Goal: Task Accomplishment & Management: Complete application form

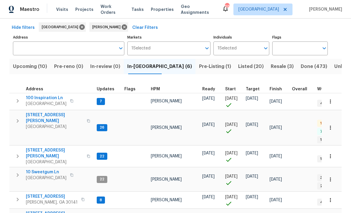
scroll to position [24, 0]
click at [43, 96] on span "100 Inspiration Ln" at bounding box center [46, 98] width 41 height 6
click at [44, 118] on span "306 Cooper Creek Dr" at bounding box center [54, 118] width 57 height 12
click at [39, 148] on span "[STREET_ADDRESS][PERSON_NAME]" at bounding box center [54, 154] width 57 height 12
click at [36, 194] on span "386 Hill Crest Cir" at bounding box center [52, 197] width 52 height 6
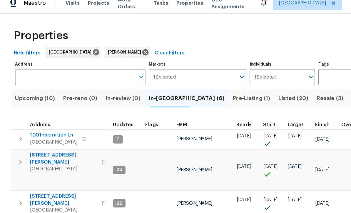
scroll to position [7, 0]
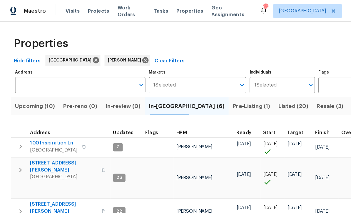
click at [238, 87] on span "Listed (20)" at bounding box center [251, 91] width 26 height 8
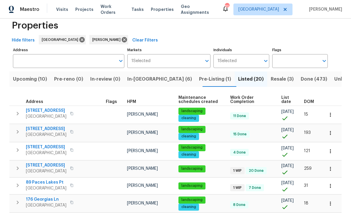
scroll to position [12, 0]
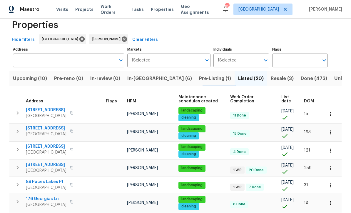
click at [29, 145] on span "200 Pine Trl" at bounding box center [46, 146] width 41 height 6
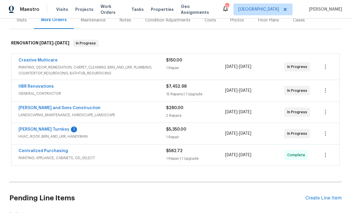
scroll to position [87, 0]
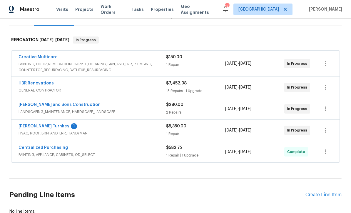
click at [33, 124] on link "[PERSON_NAME] Turnkey" at bounding box center [44, 126] width 51 height 4
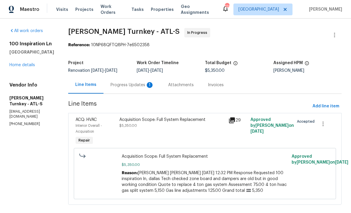
click at [116, 86] on div "Progress Updates 1" at bounding box center [132, 85] width 43 height 6
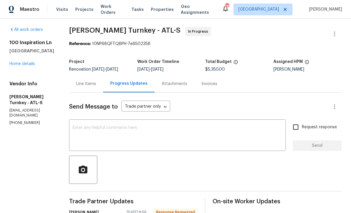
scroll to position [1, 0]
click at [74, 123] on div "x ​" at bounding box center [177, 135] width 217 height 30
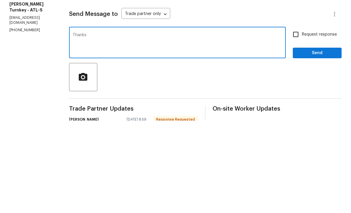
type textarea "Thanks"
click at [324, 142] on span "Send" at bounding box center [316, 145] width 39 height 7
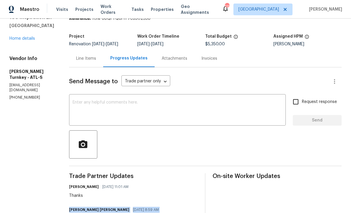
scroll to position [13, 0]
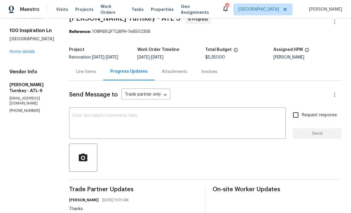
click at [23, 50] on link "Home details" at bounding box center [22, 52] width 26 height 4
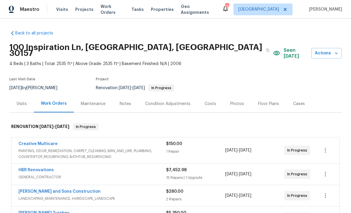
click at [124, 101] on div "Notes" at bounding box center [125, 104] width 11 height 6
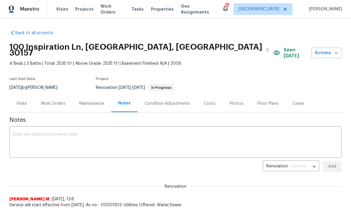
scroll to position [0, 0]
click at [19, 132] on textarea at bounding box center [175, 142] width 325 height 21
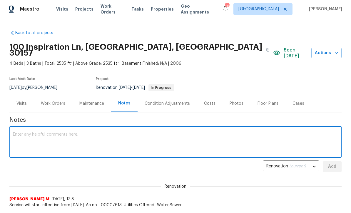
scroll to position [0, 0]
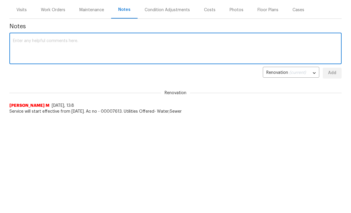
click at [22, 133] on textarea at bounding box center [175, 143] width 325 height 21
paste textarea "Juan David Aguilar 10/03/2025 8:59 AM Good morning, this WO is on schedule for …"
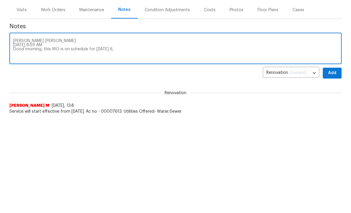
type textarea "Juan David Aguilar 10/03/2025 8:59 AM Good morning, this WO is on schedule for …"
click at [334, 163] on span "Add" at bounding box center [331, 166] width 9 height 7
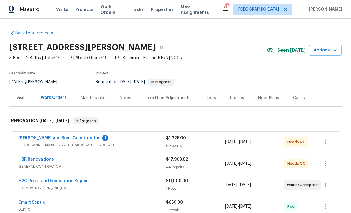
click at [44, 137] on link "[PERSON_NAME] and Sons Construction" at bounding box center [60, 138] width 82 height 4
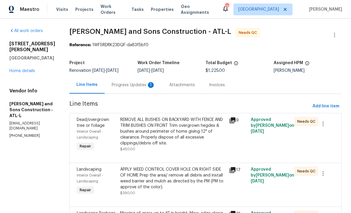
click at [116, 86] on div "Progress Updates 1" at bounding box center [133, 85] width 43 height 6
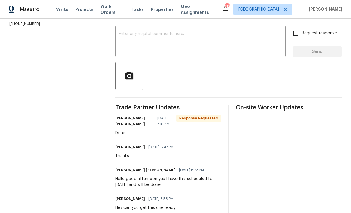
scroll to position [94, 0]
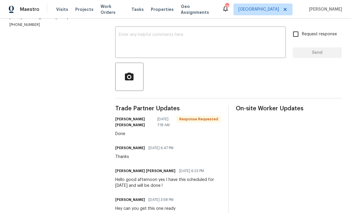
click at [127, 35] on div "x ​" at bounding box center [200, 43] width 170 height 30
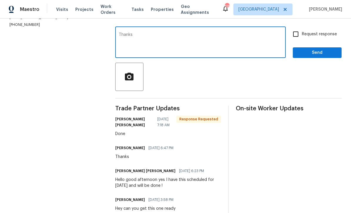
type textarea "Thanks"
click at [312, 56] on span "Send" at bounding box center [316, 52] width 39 height 7
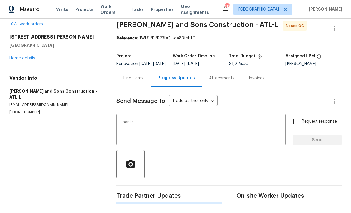
scroll to position [0, 0]
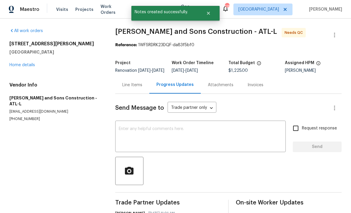
click at [128, 88] on div "Line Items" at bounding box center [132, 85] width 20 height 6
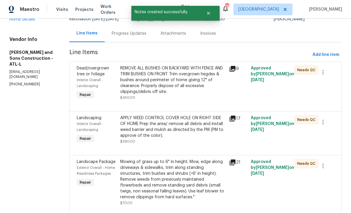
scroll to position [43, 0]
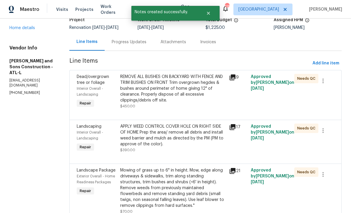
click at [140, 90] on div "REMOVE ALL BUSHES ON BACKYARD WITH FENCE AND TRIM BUSHES ON FRONT Trim overgrow…" at bounding box center [172, 88] width 105 height 29
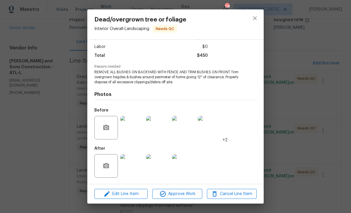
scroll to position [39, 0]
click at [135, 169] on img at bounding box center [132, 166] width 24 height 24
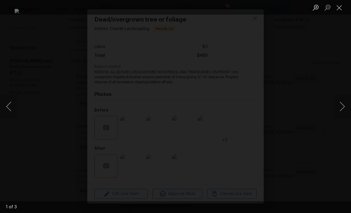
click at [343, 109] on button "Next image" at bounding box center [342, 107] width 18 height 24
click at [344, 106] on button "Next image" at bounding box center [342, 107] width 18 height 24
click at [344, 107] on button "Next image" at bounding box center [342, 107] width 18 height 24
click at [344, 106] on button "Next image" at bounding box center [342, 107] width 18 height 24
click at [344, 107] on button "Next image" at bounding box center [342, 107] width 18 height 24
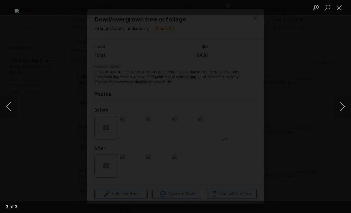
click at [344, 108] on button "Next image" at bounding box center [342, 107] width 18 height 24
click at [343, 108] on button "Next image" at bounding box center [342, 107] width 18 height 24
click at [343, 9] on button "Close lightbox" at bounding box center [339, 7] width 12 height 10
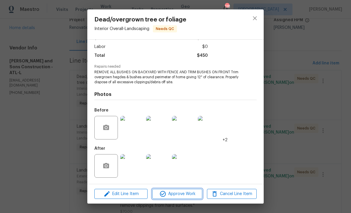
click at [166, 194] on icon "button" at bounding box center [162, 193] width 7 height 7
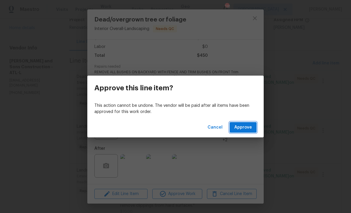
click at [242, 127] on span "Approve" at bounding box center [243, 127] width 18 height 7
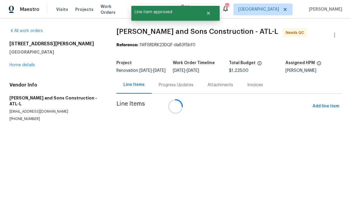
scroll to position [0, 0]
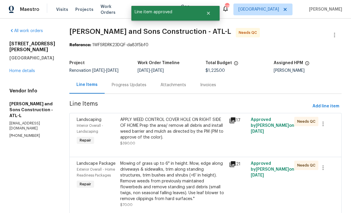
click at [154, 125] on div "APPLY WEED CONTROL COVER HOLE ON RIGHT SIDE OF HOME Prep the area/ remove all d…" at bounding box center [172, 129] width 105 height 24
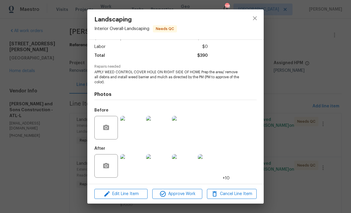
scroll to position [39, 0]
click at [136, 165] on img at bounding box center [132, 166] width 24 height 24
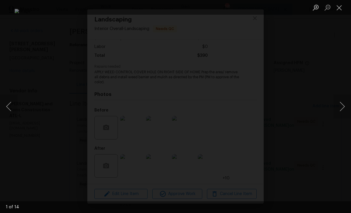
click at [343, 109] on button "Next image" at bounding box center [342, 107] width 18 height 24
click at [343, 110] on button "Next image" at bounding box center [342, 107] width 18 height 24
click at [344, 109] on button "Next image" at bounding box center [342, 107] width 18 height 24
click at [343, 110] on button "Next image" at bounding box center [342, 107] width 18 height 24
click at [8, 108] on button "Previous image" at bounding box center [9, 107] width 18 height 24
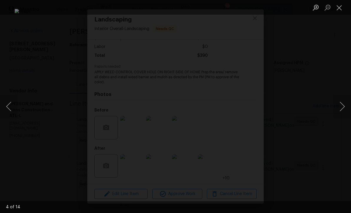
click at [343, 109] on button "Next image" at bounding box center [342, 107] width 18 height 24
click at [343, 110] on button "Next image" at bounding box center [342, 107] width 18 height 24
click at [343, 111] on button "Next image" at bounding box center [342, 107] width 18 height 24
click at [342, 8] on button "Close lightbox" at bounding box center [339, 7] width 12 height 10
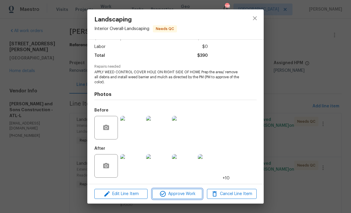
click at [174, 196] on span "Approve Work" at bounding box center [177, 193] width 46 height 7
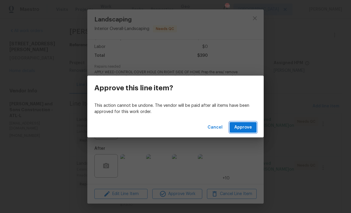
click at [244, 126] on span "Approve" at bounding box center [243, 127] width 18 height 7
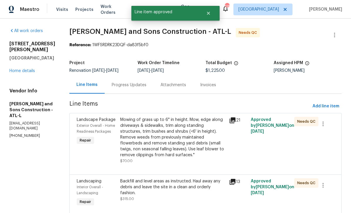
click at [140, 134] on div "Mowing of grass up to 6" in height. Mow, edge along driveways & sidewalks, trim…" at bounding box center [172, 137] width 105 height 41
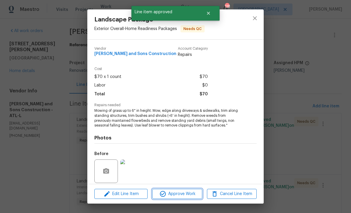
click at [170, 194] on span "Approve Work" at bounding box center [177, 193] width 46 height 7
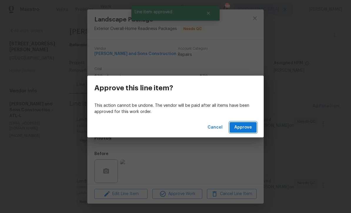
click at [245, 126] on span "Approve" at bounding box center [243, 127] width 18 height 7
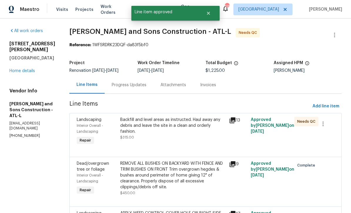
click at [157, 125] on div "Backfill and level areas as instructed. Haul away any debris and leave the site…" at bounding box center [172, 126] width 105 height 18
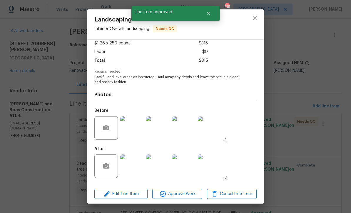
scroll to position [35, 0]
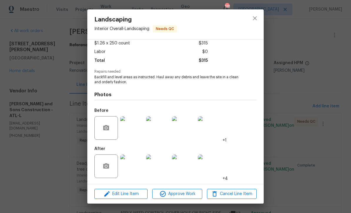
click at [135, 169] on img at bounding box center [132, 166] width 24 height 24
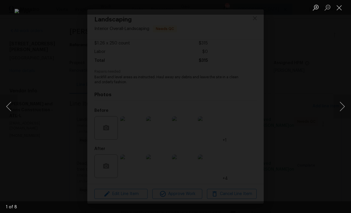
click at [341, 109] on button "Next image" at bounding box center [342, 107] width 18 height 24
click at [342, 109] on button "Next image" at bounding box center [342, 107] width 18 height 24
click at [342, 108] on button "Next image" at bounding box center [342, 107] width 18 height 24
click at [344, 109] on button "Next image" at bounding box center [342, 107] width 18 height 24
click at [343, 108] on button "Next image" at bounding box center [342, 107] width 18 height 24
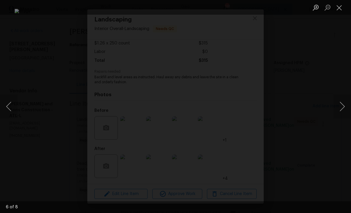
click at [344, 108] on button "Next image" at bounding box center [342, 107] width 18 height 24
click at [338, 8] on button "Close lightbox" at bounding box center [339, 7] width 12 height 10
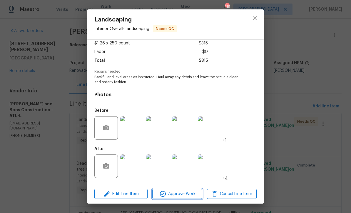
click at [169, 194] on span "Approve Work" at bounding box center [177, 193] width 46 height 7
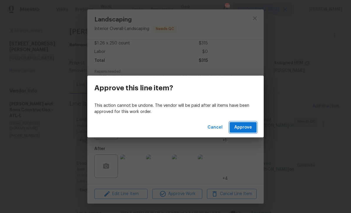
click at [238, 125] on span "Approve" at bounding box center [243, 127] width 18 height 7
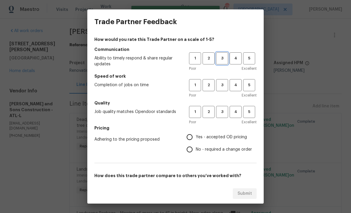
click at [221, 59] on span "3" at bounding box center [222, 58] width 11 height 7
click at [234, 85] on span "4" at bounding box center [235, 85] width 11 height 7
click at [234, 112] on span "4" at bounding box center [235, 111] width 11 height 7
click at [192, 135] on input "Yes - accepted OD pricing" at bounding box center [189, 137] width 12 height 12
radio input "true"
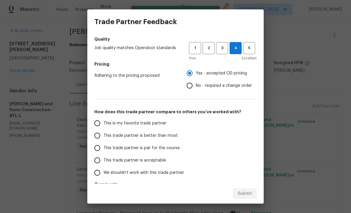
scroll to position [64, 0]
click at [94, 150] on input "This trade partner is par for the course" at bounding box center [97, 147] width 12 height 12
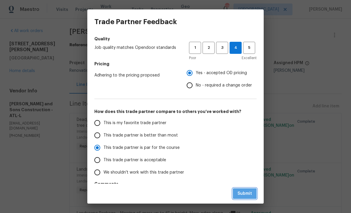
click at [245, 192] on span "Submit" at bounding box center [244, 193] width 14 height 7
radio input "true"
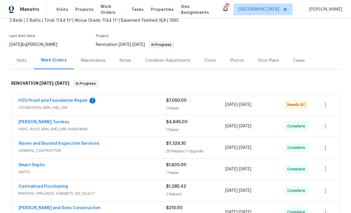
scroll to position [37, 0]
click at [46, 102] on link "H2O Proof and Foundation Repair" at bounding box center [53, 100] width 69 height 4
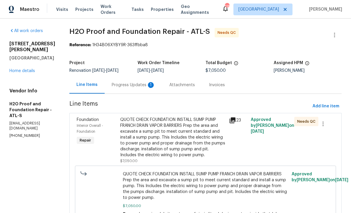
click at [112, 83] on div "Progress Updates 1" at bounding box center [133, 85] width 43 height 6
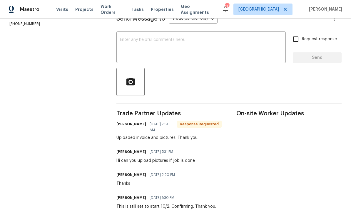
scroll to position [78, 0]
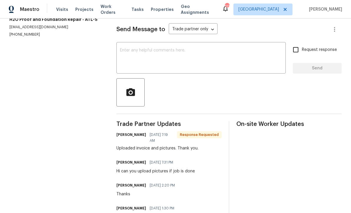
click at [129, 50] on div "x ​" at bounding box center [200, 58] width 169 height 30
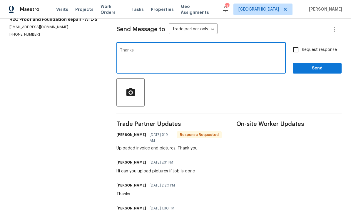
type textarea "Thanks"
click at [310, 72] on span "Send" at bounding box center [316, 68] width 39 height 7
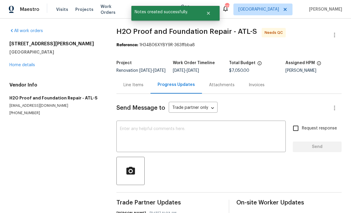
click at [131, 88] on div "Line Items" at bounding box center [133, 85] width 20 height 6
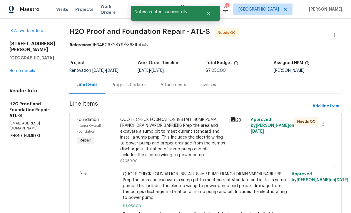
click at [128, 139] on div "QUOTE CHECK FOUNDATION INSTALL SUMP PUMP FRANCH DRAIN VAPOR BARRIERS Prep the a…" at bounding box center [172, 137] width 105 height 41
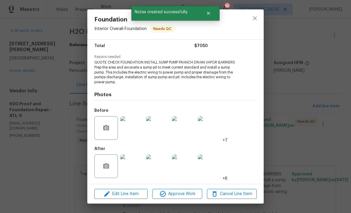
scroll to position [48, 0]
click at [134, 170] on img at bounding box center [132, 166] width 24 height 24
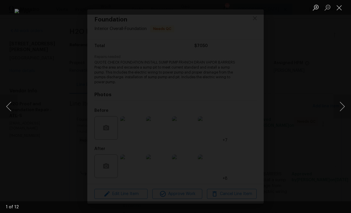
click at [344, 108] on button "Next image" at bounding box center [342, 107] width 18 height 24
click at [343, 107] on button "Next image" at bounding box center [342, 107] width 18 height 24
click at [344, 105] on button "Next image" at bounding box center [342, 107] width 18 height 24
click at [346, 103] on button "Next image" at bounding box center [342, 107] width 18 height 24
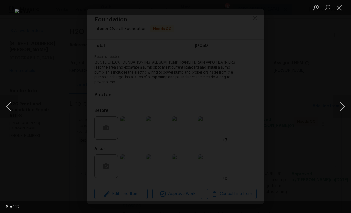
click at [345, 105] on button "Next image" at bounding box center [342, 107] width 18 height 24
click at [344, 104] on button "Next image" at bounding box center [342, 107] width 18 height 24
click at [340, 11] on button "Close lightbox" at bounding box center [339, 7] width 12 height 10
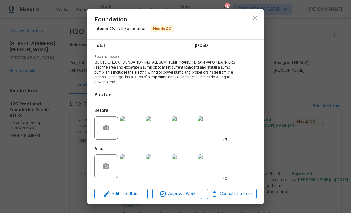
click at [131, 167] on img at bounding box center [132, 166] width 24 height 24
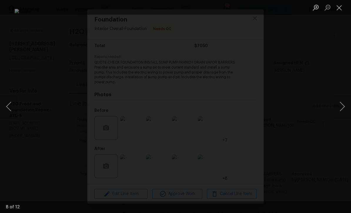
click at [344, 109] on button "Next image" at bounding box center [342, 107] width 18 height 24
click at [343, 107] on button "Next image" at bounding box center [342, 107] width 18 height 24
click at [344, 106] on button "Next image" at bounding box center [342, 107] width 18 height 24
click at [345, 105] on button "Next image" at bounding box center [342, 107] width 18 height 24
click at [346, 105] on button "Next image" at bounding box center [342, 107] width 18 height 24
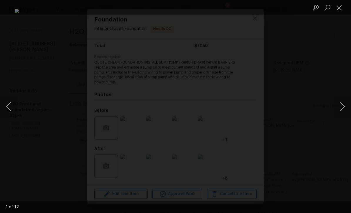
click at [344, 104] on button "Next image" at bounding box center [342, 107] width 18 height 24
click at [344, 105] on button "Next image" at bounding box center [342, 107] width 18 height 24
click at [346, 105] on button "Next image" at bounding box center [342, 107] width 18 height 24
click at [344, 106] on button "Next image" at bounding box center [342, 107] width 18 height 24
click at [343, 107] on button "Next image" at bounding box center [342, 107] width 18 height 24
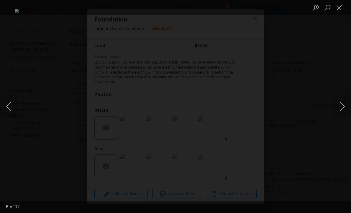
click at [344, 106] on button "Next image" at bounding box center [342, 107] width 18 height 24
click at [345, 107] on button "Next image" at bounding box center [342, 107] width 18 height 24
click at [344, 107] on button "Next image" at bounding box center [342, 107] width 18 height 24
click at [340, 10] on button "Close lightbox" at bounding box center [339, 7] width 12 height 10
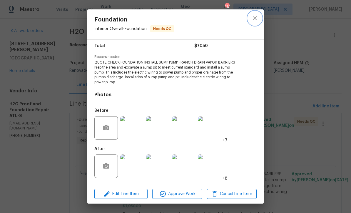
click at [255, 17] on icon "close" at bounding box center [255, 18] width 4 height 4
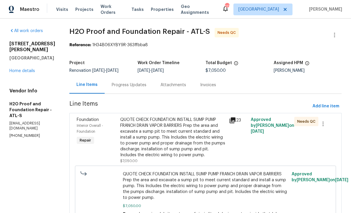
click at [112, 85] on div "Progress Updates" at bounding box center [129, 85] width 35 height 6
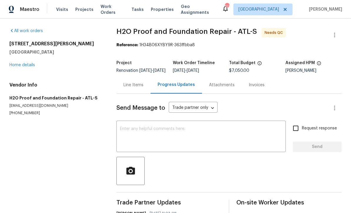
click at [124, 133] on textarea at bounding box center [201, 137] width 162 height 21
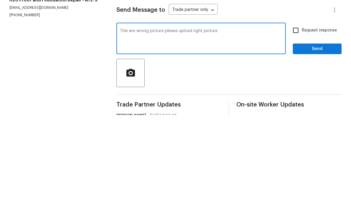
type textarea "This are wrong picture please upload right picture"
click at [295, 122] on input "Request response" at bounding box center [295, 128] width 12 height 12
checkbox input "true"
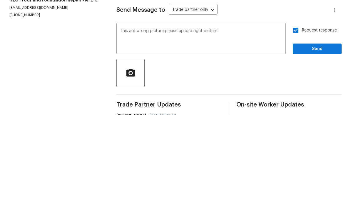
scroll to position [19, 0]
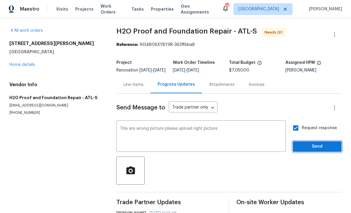
click at [313, 143] on span "Send" at bounding box center [316, 146] width 39 height 7
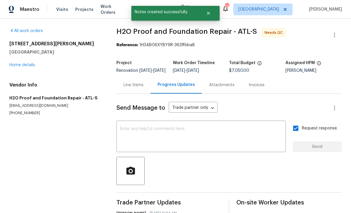
click at [25, 63] on link "Home details" at bounding box center [22, 65] width 26 height 4
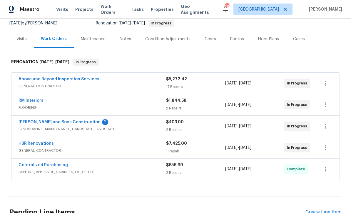
scroll to position [80, 0]
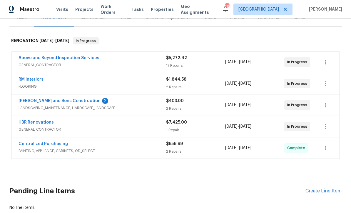
click at [43, 102] on link "[PERSON_NAME] and Sons Construction" at bounding box center [60, 101] width 82 height 4
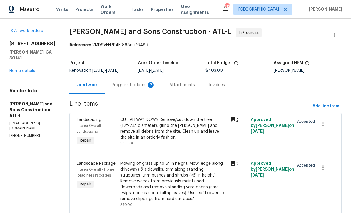
click at [112, 85] on div "Progress Updates 2" at bounding box center [133, 85] width 43 height 6
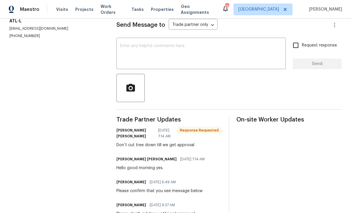
scroll to position [77, 0]
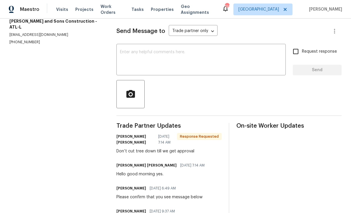
click at [128, 56] on textarea at bounding box center [201, 60] width 162 height 21
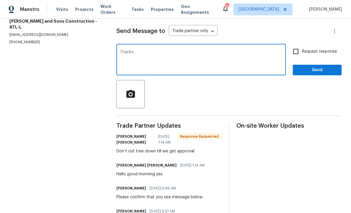
type textarea "Thanks"
click at [329, 74] on span "Send" at bounding box center [316, 69] width 39 height 7
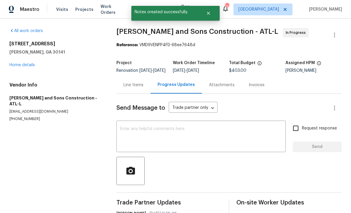
scroll to position [0, 0]
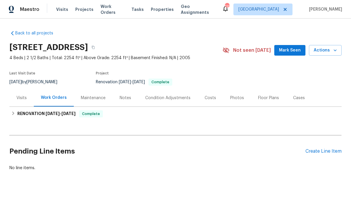
click at [330, 150] on div "Create Line Item" at bounding box center [323, 151] width 36 height 6
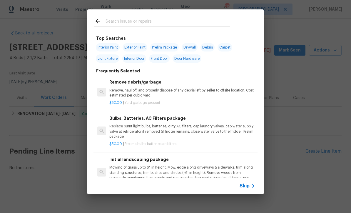
click at [108, 21] on input "text" at bounding box center [168, 22] width 125 height 9
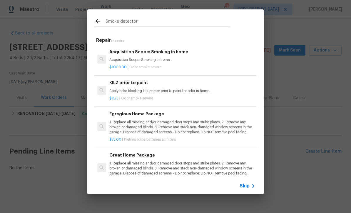
type input "Smoke detector"
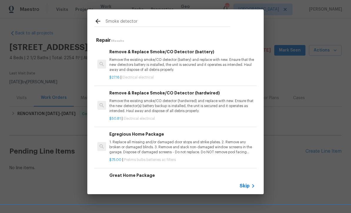
click at [155, 103] on p "Remove the existing smoke/CO detector (hardwired) and replace with new. Ensure …" at bounding box center [182, 105] width 146 height 15
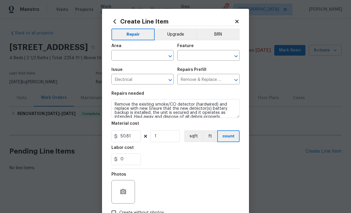
click at [119, 56] on input "text" at bounding box center [134, 55] width 46 height 9
click at [122, 70] on li "Hallway" at bounding box center [142, 70] width 62 height 10
type input "Hallway"
click at [188, 56] on input "text" at bounding box center [200, 55] width 46 height 9
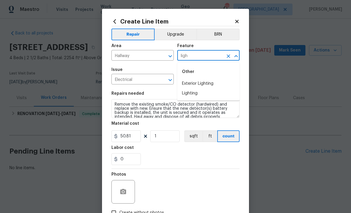
click at [188, 93] on li "Lighting" at bounding box center [208, 93] width 62 height 10
type input "Lighting"
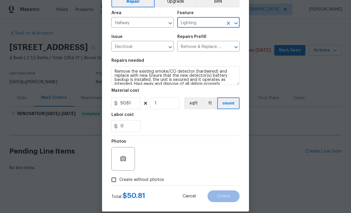
scroll to position [33, 0]
click at [121, 160] on icon "button" at bounding box center [123, 158] width 6 height 5
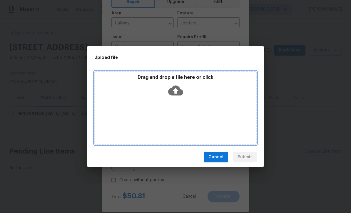
click at [177, 89] on icon at bounding box center [175, 90] width 15 height 15
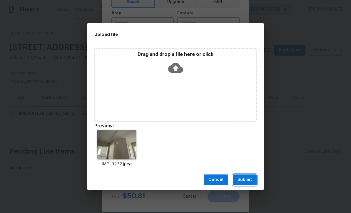
click at [250, 180] on span "Submit" at bounding box center [244, 179] width 14 height 7
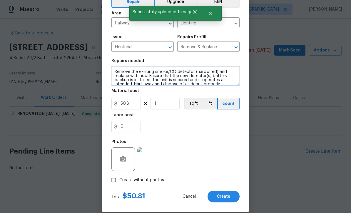
click at [116, 72] on textarea "Remove the existing smoke/CO detector (hardwired) and replace with new. Ensure …" at bounding box center [175, 75] width 128 height 19
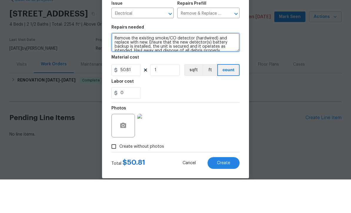
click at [119, 66] on textarea "Remove the existing smoke/CO detector (hardwired) and replace with new. Ensure …" at bounding box center [175, 75] width 128 height 19
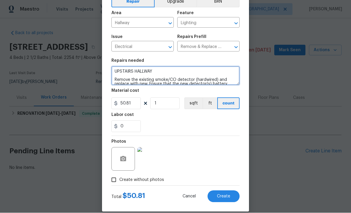
type textarea "UPSTAIRS HALLWAY Remove the existing smoke/CO detector (hardwired) and replace …"
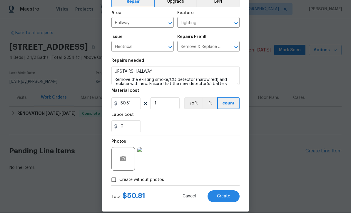
click at [224, 195] on span "Create" at bounding box center [223, 196] width 13 height 4
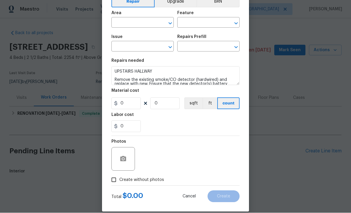
scroll to position [0, 0]
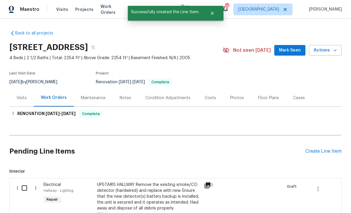
click at [326, 150] on div "Create Line Item" at bounding box center [323, 151] width 36 height 6
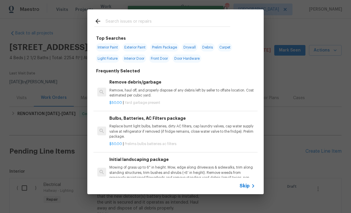
click at [247, 188] on span "Skip" at bounding box center [245, 186] width 10 height 6
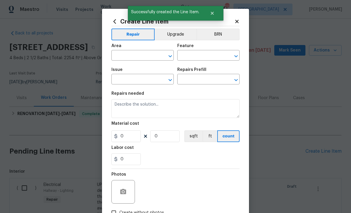
click at [119, 58] on input "text" at bounding box center [134, 55] width 46 height 9
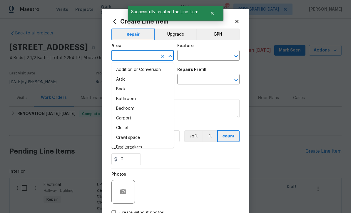
scroll to position [0, 0]
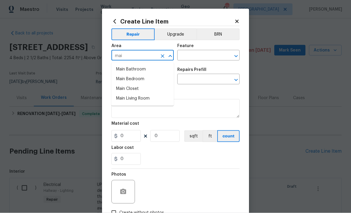
click at [128, 70] on li "Main Bathroom" at bounding box center [142, 70] width 62 height 10
type input "Main Bathroom"
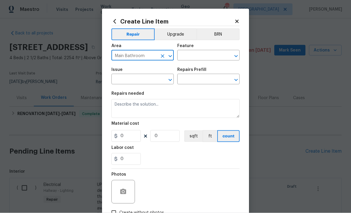
click at [180, 57] on input "text" at bounding box center [200, 55] width 46 height 9
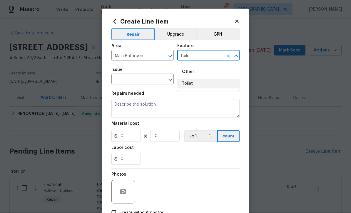
click at [187, 83] on li "Toilet" at bounding box center [208, 84] width 62 height 10
type input "Toilet"
click at [127, 81] on input "text" at bounding box center [134, 79] width 46 height 9
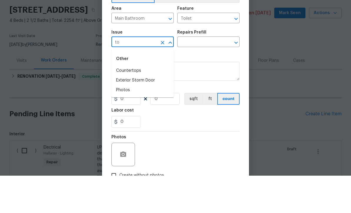
type input "t"
click at [132, 113] on li "Bathroom Plumbing" at bounding box center [142, 118] width 62 height 10
type input "Bathroom Plumbing"
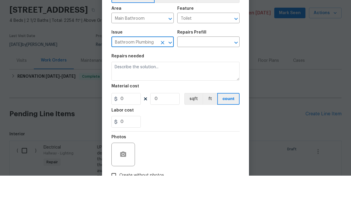
click at [185, 75] on input "text" at bounding box center [200, 79] width 46 height 9
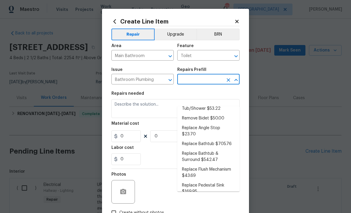
scroll to position [168, 0]
click at [196, 164] on li "Replace Flush Mechanism $43.69" at bounding box center [208, 172] width 62 height 16
type input "Replace Flush Mechanism $43.69"
type input "Plumbing"
type textarea "Remove and replace the toilet flush mechanism with new. Ensure that there are n…"
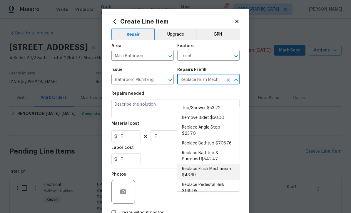
type input "1"
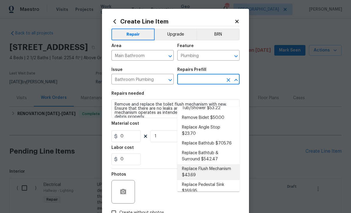
type input "Replace Flush Mechanism $43.69"
type input "43.69"
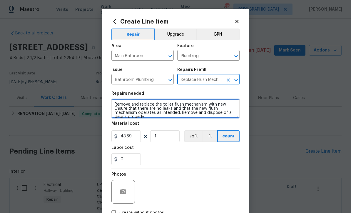
click at [116, 103] on textarea "Remove and replace the toilet flush mechanism with new. Ensure that there are n…" at bounding box center [175, 108] width 128 height 19
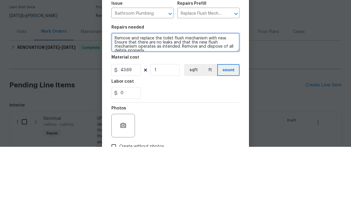
click at [119, 99] on textarea "Remove and replace the toilet flush mechanism with new. Ensure that there are n…" at bounding box center [175, 108] width 128 height 19
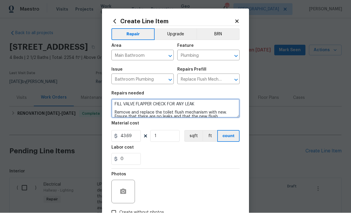
type textarea "FILL VALVE FLAPPER CHECK FOR ANY LEAK Remove and replace the toilet flush mecha…"
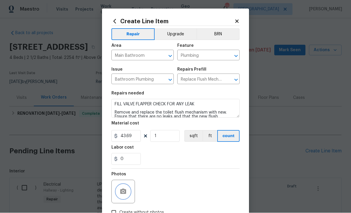
click at [123, 192] on circle "button" at bounding box center [123, 192] width 2 height 2
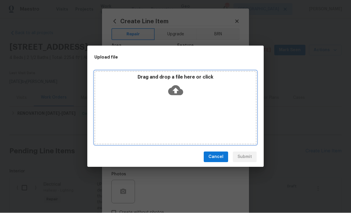
click at [175, 90] on icon at bounding box center [175, 90] width 15 height 15
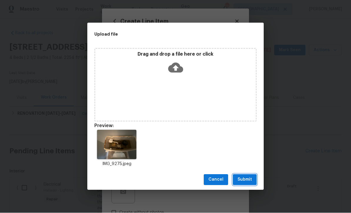
click at [246, 179] on span "Submit" at bounding box center [244, 179] width 14 height 7
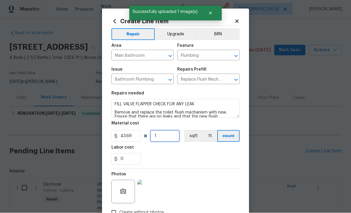
click at [156, 137] on input "1" at bounding box center [164, 136] width 29 height 12
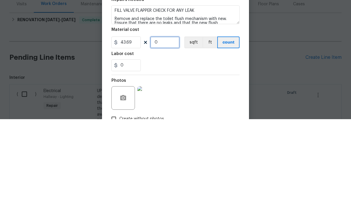
type input "2"
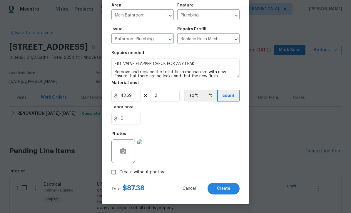
scroll to position [41, 0]
click at [224, 187] on span "Create" at bounding box center [223, 189] width 13 height 4
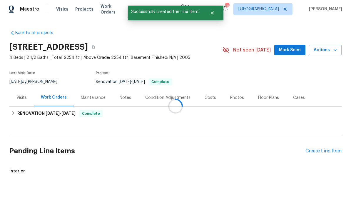
scroll to position [1, 0]
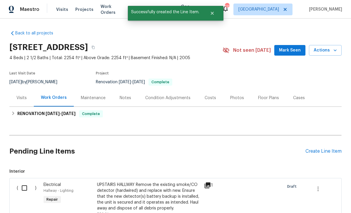
click at [330, 150] on div "Create Line Item" at bounding box center [323, 151] width 36 height 6
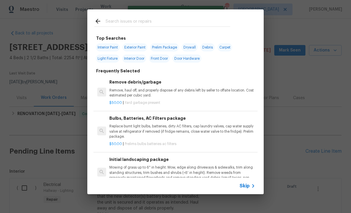
click at [108, 22] on input "text" at bounding box center [168, 22] width 125 height 9
type input "Ex"
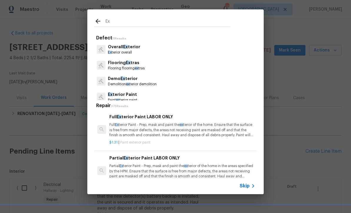
click at [124, 48] on span "Ex" at bounding box center [125, 47] width 5 height 4
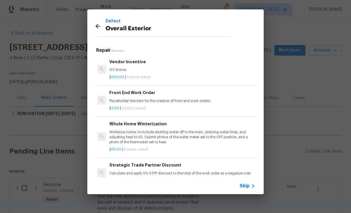
click at [98, 26] on icon at bounding box center [97, 26] width 7 height 7
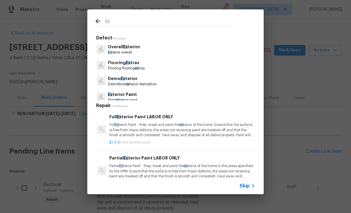
click at [116, 23] on input "Ex" at bounding box center [168, 22] width 125 height 9
type input "E"
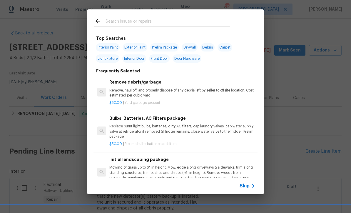
click at [245, 188] on span "Skip" at bounding box center [245, 186] width 10 height 6
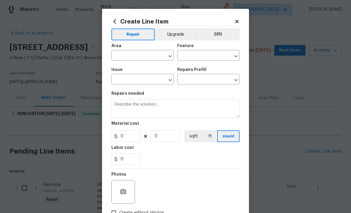
click at [123, 52] on input "text" at bounding box center [134, 55] width 46 height 9
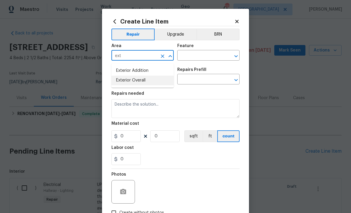
click at [128, 79] on li "Exterior Overall" at bounding box center [142, 81] width 62 height 10
type input "Exterior Overall"
click at [188, 53] on input "text" at bounding box center [200, 55] width 46 height 9
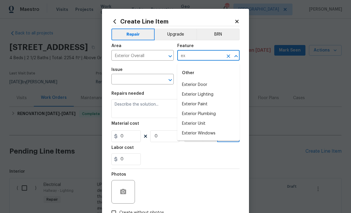
click at [191, 82] on li "Exterior Door" at bounding box center [208, 85] width 62 height 10
type input "Exterior Door"
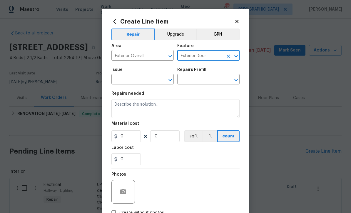
click at [129, 78] on input "text" at bounding box center [134, 79] width 46 height 9
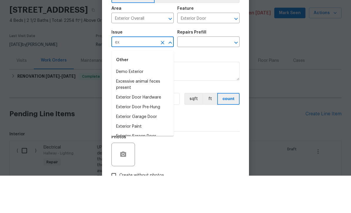
scroll to position [19, 0]
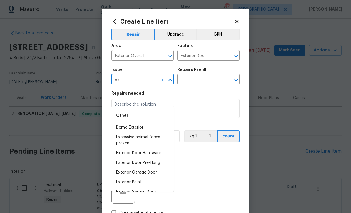
click at [129, 132] on li "Excessive animal feces present" at bounding box center [142, 140] width 62 height 16
type input "Excessive animal feces present"
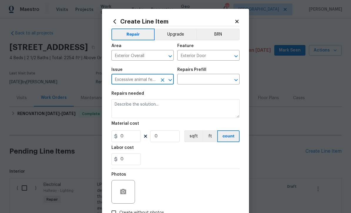
click at [190, 80] on input "text" at bounding box center [200, 79] width 46 height 9
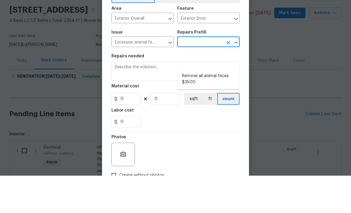
click at [196, 108] on li "Remove all animal feces. $35.00" at bounding box center [208, 116] width 62 height 16
type input "Remove all animal feces. $35.00"
type textarea "Remove all animal feces."
type input "1"
type input "35"
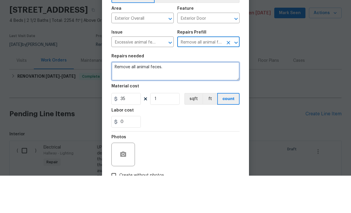
click at [172, 99] on textarea "Remove all animal feces." at bounding box center [175, 108] width 128 height 19
click at [115, 99] on textarea "Remove all animal feces." at bounding box center [175, 108] width 128 height 19
click at [123, 99] on textarea "Remove all animal feces." at bounding box center [175, 108] width 128 height 19
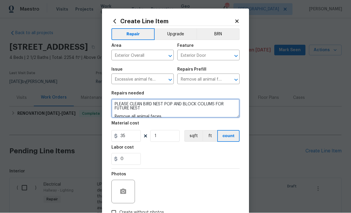
click at [147, 113] on textarea "PLEASE CLEAN BIRD NEST POP AND BLOCK COLUMS FOR FUTURE NEST Remove all animal f…" at bounding box center [175, 108] width 128 height 19
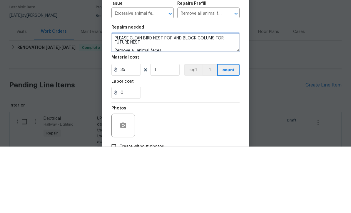
click at [148, 99] on textarea "PLEASE CLEAN BIRD NEST POP AND BLOCK COLUMS FOR FUTURE NEST Remove all animal f…" at bounding box center [175, 108] width 128 height 19
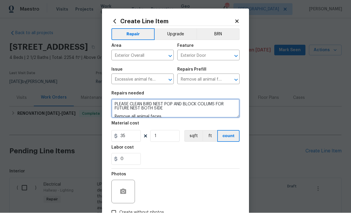
type textarea "PLEASE CLEAN BIRD NEST POP AND BLOCK COLUMS FOR FUTURE NEST BOTH SIDE Remove al…"
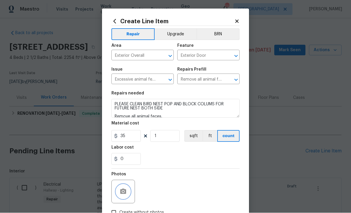
click at [119, 192] on button "button" at bounding box center [123, 192] width 14 height 14
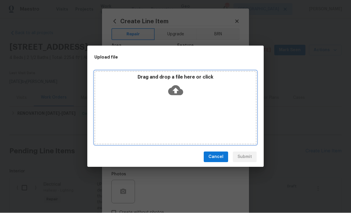
click at [175, 90] on icon at bounding box center [175, 90] width 15 height 15
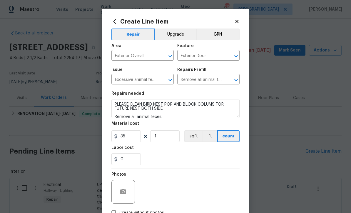
scroll to position [20, 0]
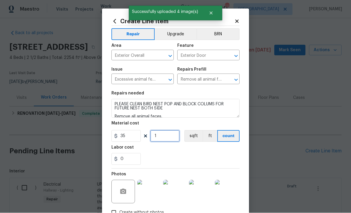
click at [158, 139] on input "1" at bounding box center [164, 136] width 29 height 12
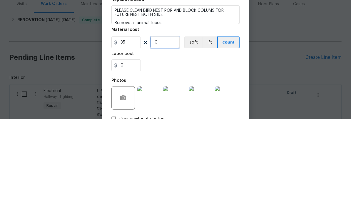
type input "3"
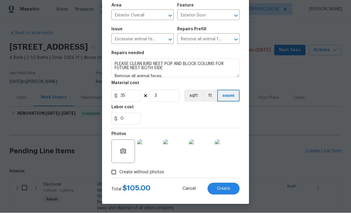
scroll to position [41, 0]
click at [223, 187] on span "Create" at bounding box center [223, 189] width 13 height 4
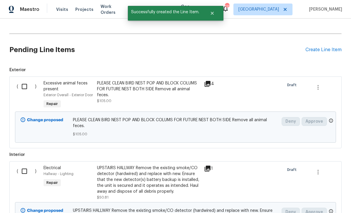
scroll to position [111, 0]
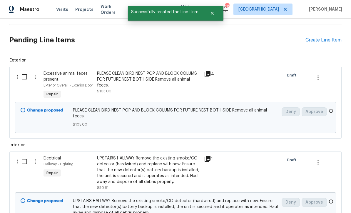
click at [22, 71] on input "checkbox" at bounding box center [26, 77] width 17 height 12
checkbox input "true"
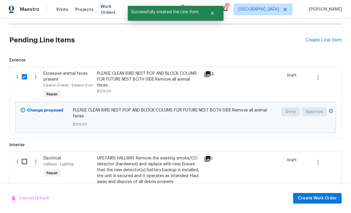
click at [23, 155] on input "checkbox" at bounding box center [26, 161] width 17 height 12
checkbox input "true"
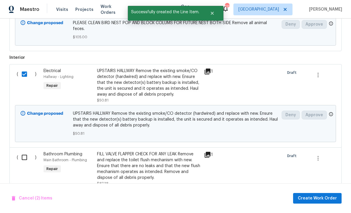
scroll to position [222, 0]
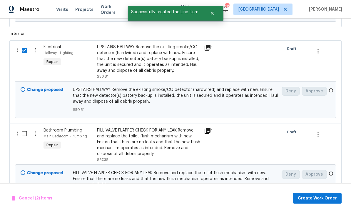
click at [21, 127] on input "checkbox" at bounding box center [26, 133] width 17 height 12
checkbox input "true"
click at [314, 195] on span "Create Work Order" at bounding box center [317, 198] width 39 height 7
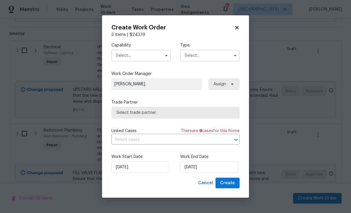
checkbox input "false"
click at [121, 55] on input "text" at bounding box center [140, 56] width 59 height 12
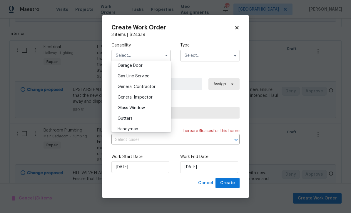
scroll to position [263, 0]
click at [131, 84] on span "General Contractor" at bounding box center [137, 86] width 38 height 4
type input "General Contractor"
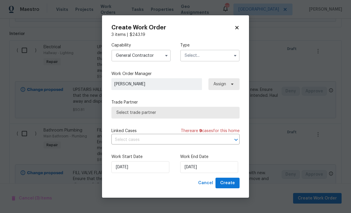
click at [195, 54] on input "text" at bounding box center [209, 56] width 59 height 12
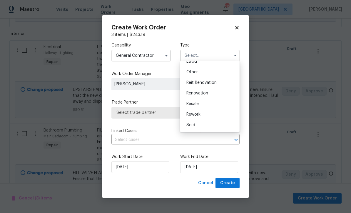
scroll to position [70, 0]
click at [193, 94] on span "Renovation" at bounding box center [197, 93] width 22 height 4
type input "Renovation"
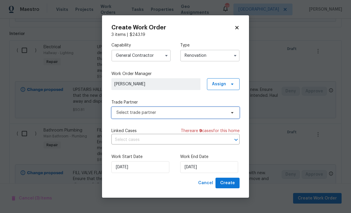
click at [124, 111] on span "Select trade partner" at bounding box center [171, 113] width 110 height 6
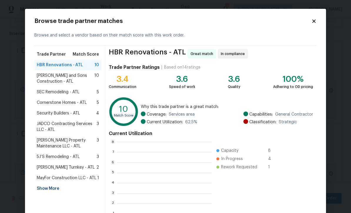
scroll to position [82, 95]
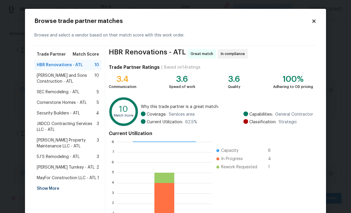
click at [61, 78] on span "Reyes and Sons Construction - ATL" at bounding box center [66, 79] width 58 height 12
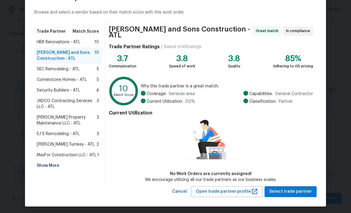
scroll to position [23, 0]
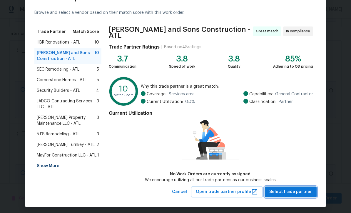
click at [293, 189] on span "Select trade partner" at bounding box center [290, 191] width 43 height 7
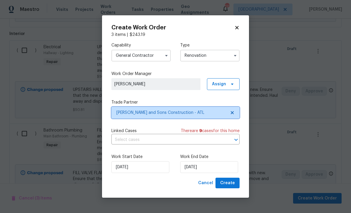
scroll to position [0, 0]
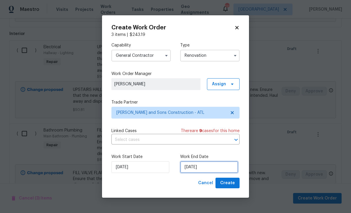
click at [189, 168] on input "[DATE]" at bounding box center [209, 167] width 58 height 12
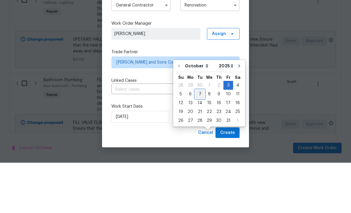
click at [198, 140] on div "7" at bounding box center [199, 144] width 9 height 8
type input "[DATE]"
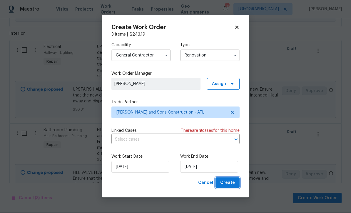
click at [227, 181] on span "Create" at bounding box center [227, 182] width 15 height 7
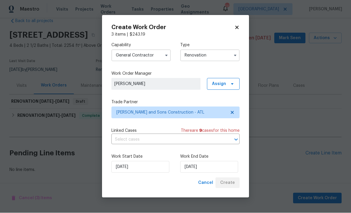
scroll to position [12, 0]
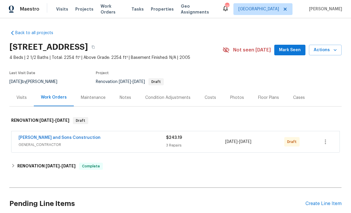
scroll to position [0, 0]
click at [323, 145] on icon "button" at bounding box center [325, 141] width 7 height 7
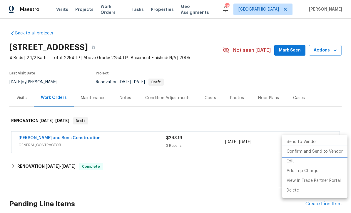
click at [318, 152] on li "Confirm and Send to Vendor" at bounding box center [315, 152] width 66 height 10
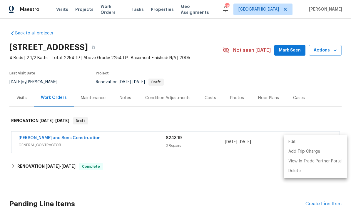
click at [121, 98] on div at bounding box center [175, 106] width 351 height 213
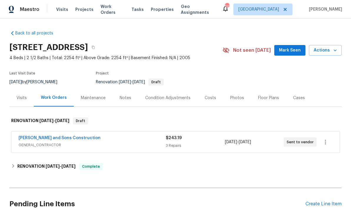
click at [127, 100] on div "Notes" at bounding box center [125, 98] width 11 height 6
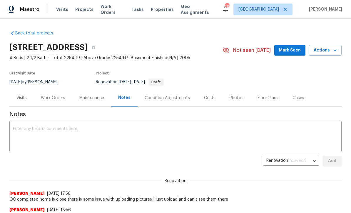
click at [16, 128] on textarea at bounding box center [175, 137] width 325 height 21
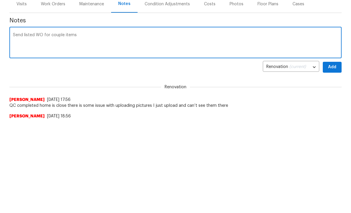
type textarea "Send listed WO for couple items"
click at [336, 157] on span "Add" at bounding box center [331, 160] width 9 height 7
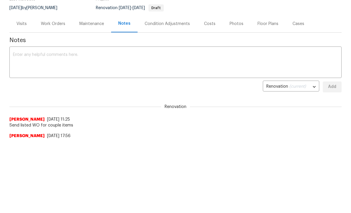
click at [231, 24] on div "Photos" at bounding box center [237, 24] width 14 height 6
